Goal: Navigation & Orientation: Find specific page/section

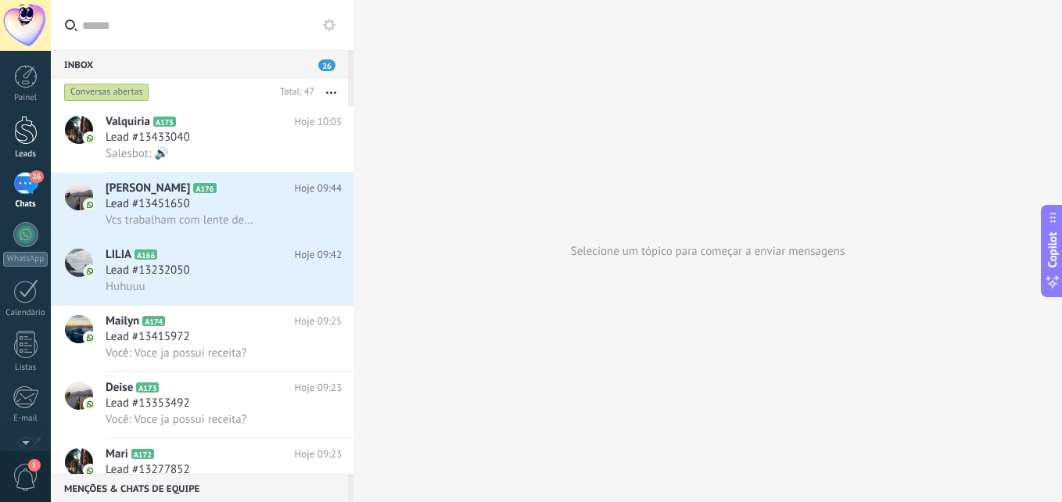
click at [27, 130] on div at bounding box center [25, 130] width 23 height 29
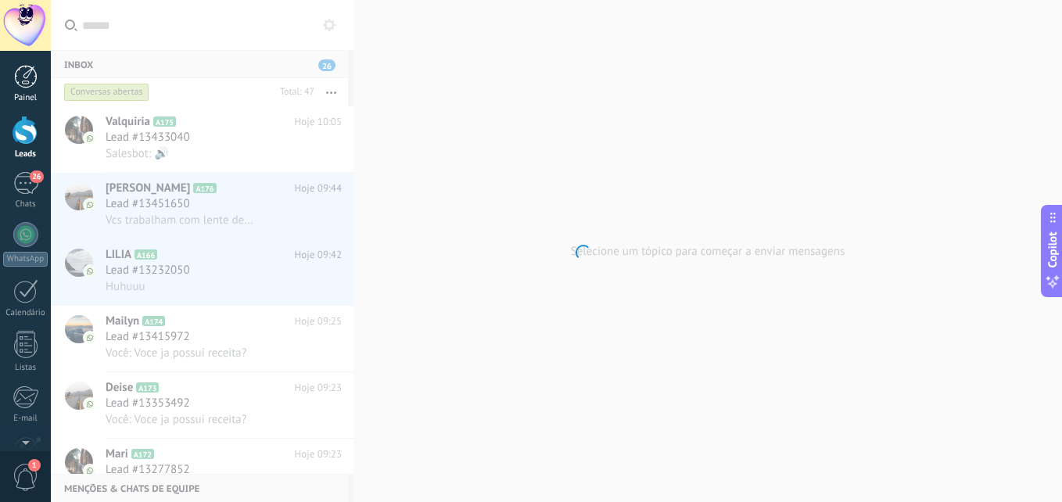
click at [25, 68] on div at bounding box center [25, 76] width 23 height 23
